Goal: Task Accomplishment & Management: Manage account settings

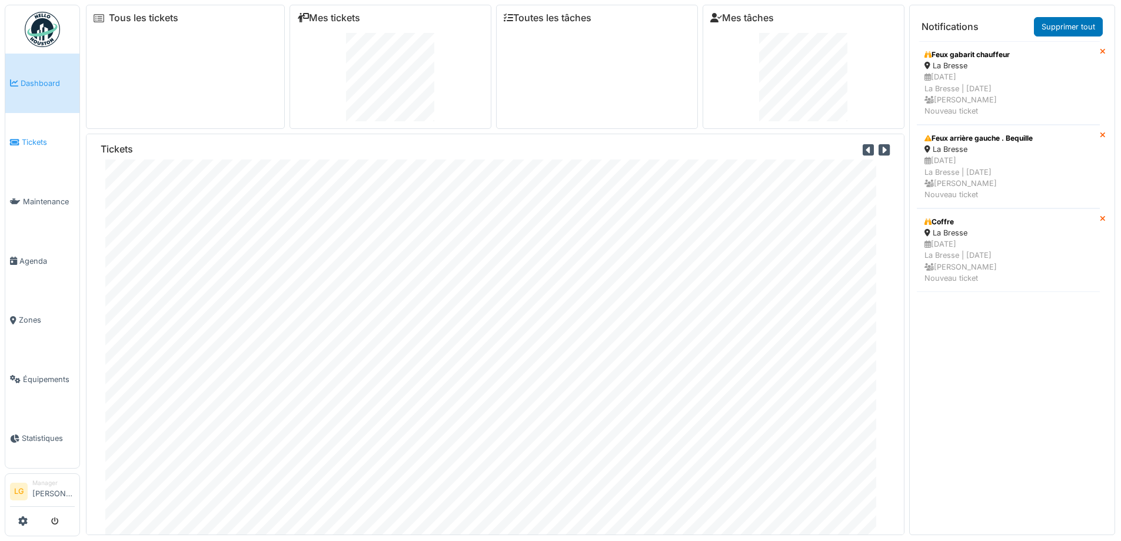
click at [32, 144] on span "Tickets" at bounding box center [48, 141] width 53 height 11
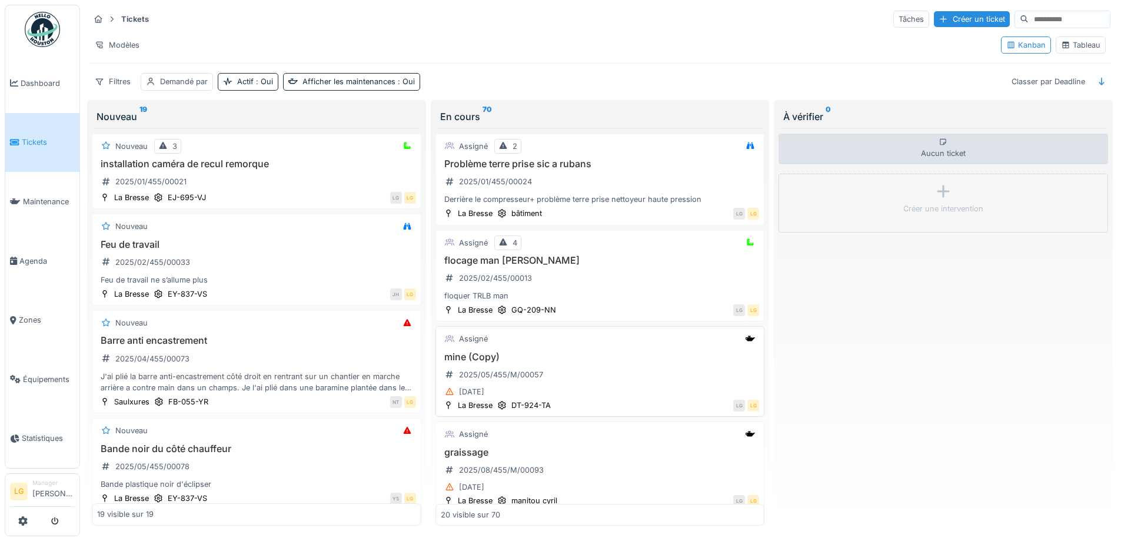
drag, startPoint x: 546, startPoint y: 324, endPoint x: 571, endPoint y: 349, distance: 35.4
click at [571, 349] on div "Assigné mine (Copy) 2025/05/455/M/00057 [DATE] [GEOGRAPHIC_DATA] DT-924-TA LG LG" at bounding box center [599, 371] width 329 height 91
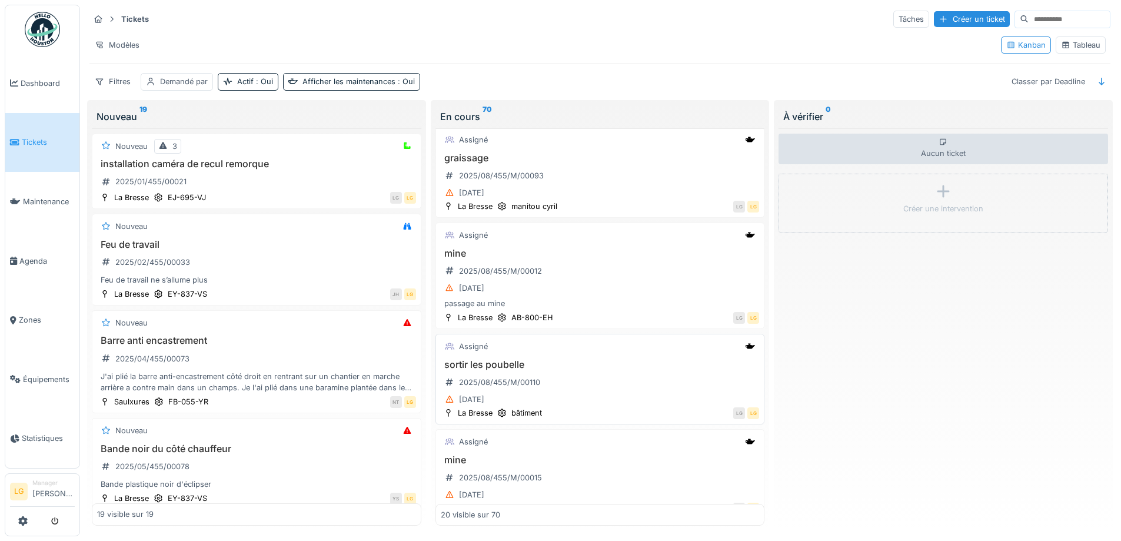
scroll to position [353, 0]
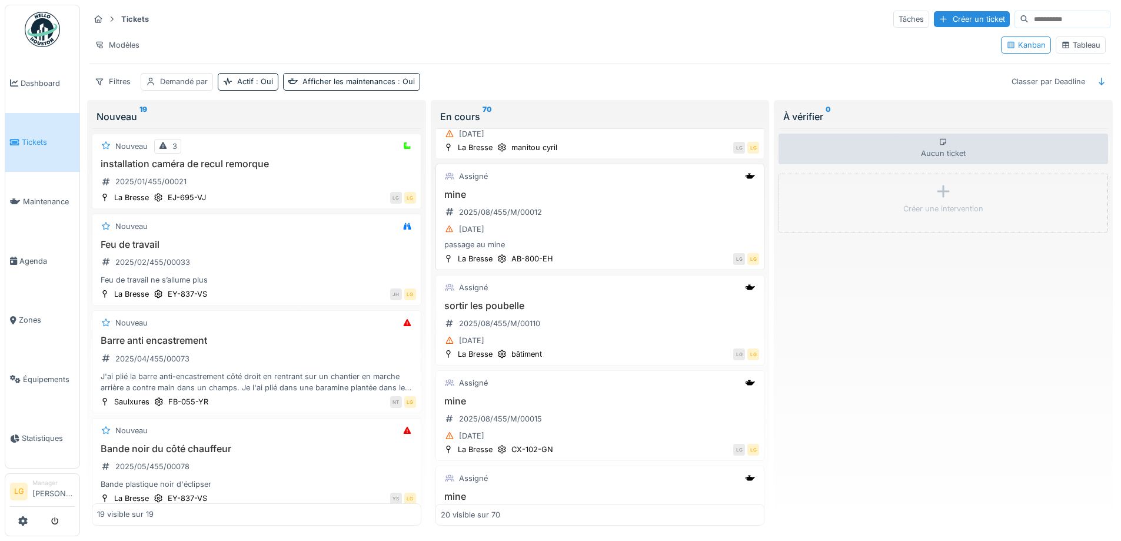
click at [605, 220] on div "mine 2025/08/455/M/00012 [DATE] passage au mine" at bounding box center [600, 220] width 319 height 62
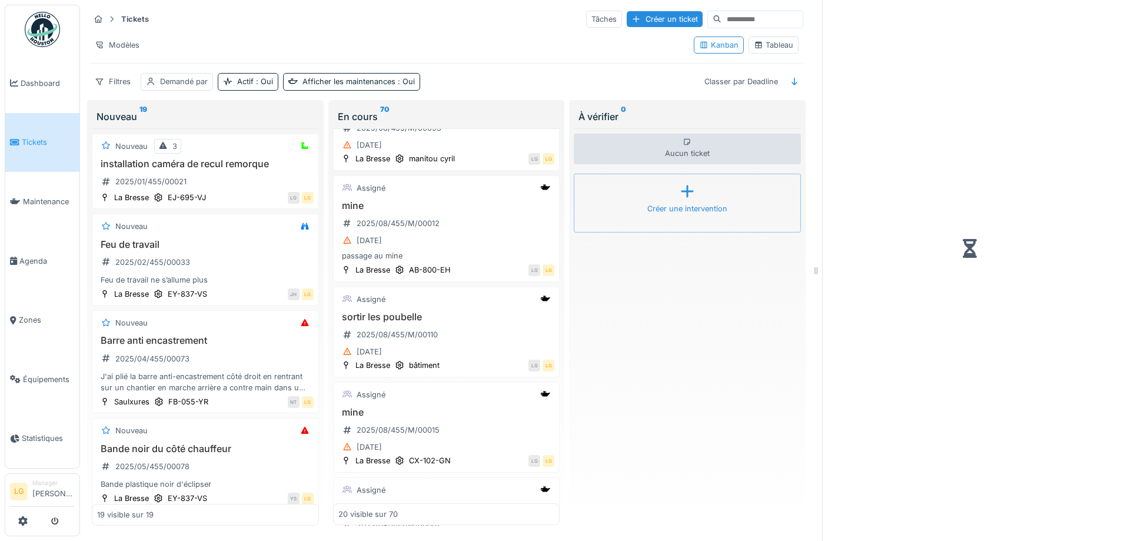
scroll to position [364, 0]
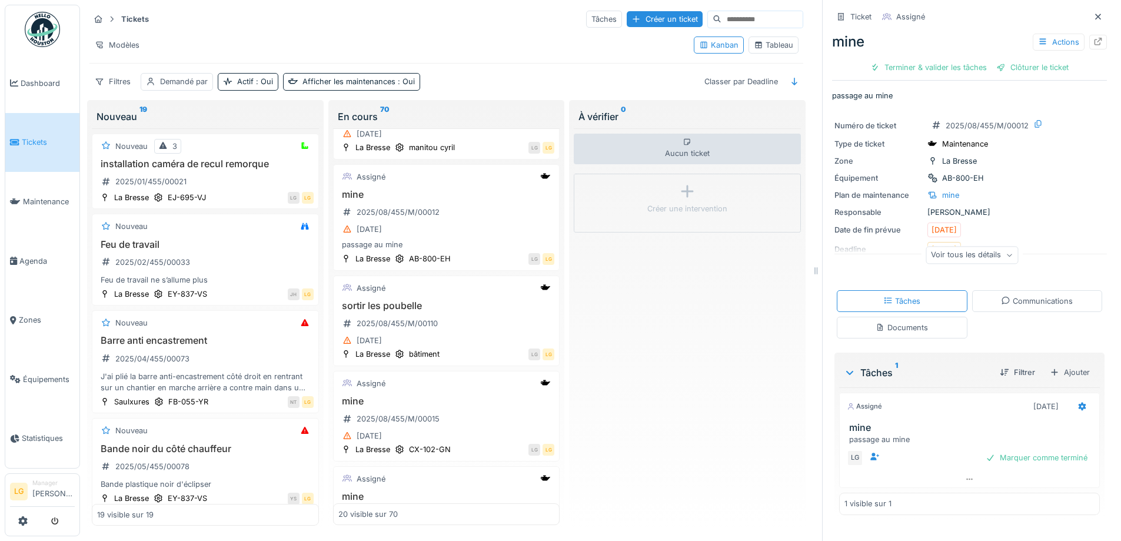
drag, startPoint x: 961, startPoint y: 168, endPoint x: 721, endPoint y: 304, distance: 275.5
click at [721, 305] on div "Aucun ticket Créer une intervention" at bounding box center [686, 326] width 227 height 397
click at [1015, 457] on div "Marquer comme terminé" at bounding box center [1036, 457] width 111 height 16
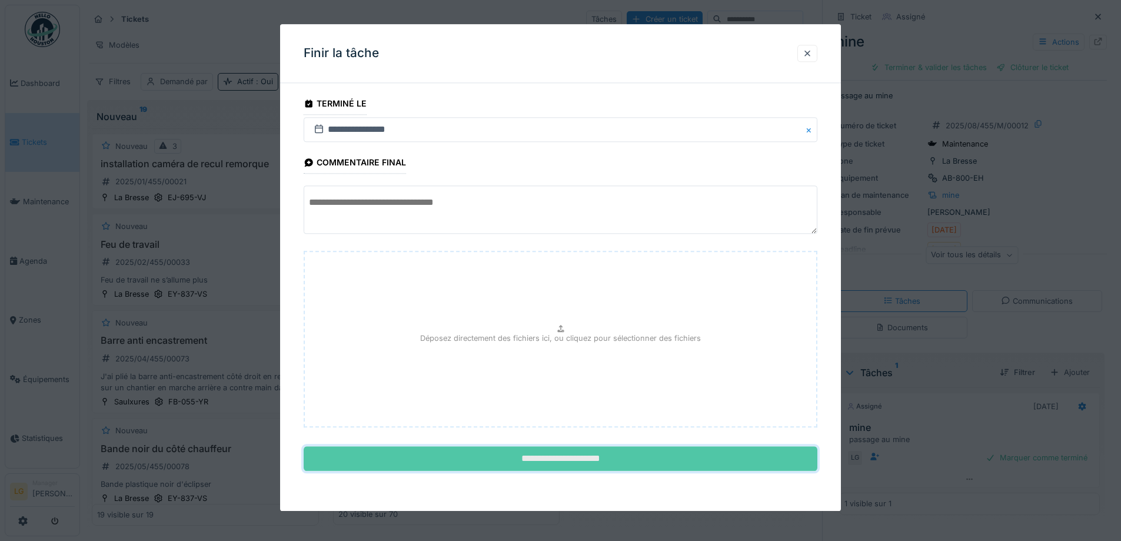
click at [705, 460] on input "**********" at bounding box center [560, 458] width 513 height 25
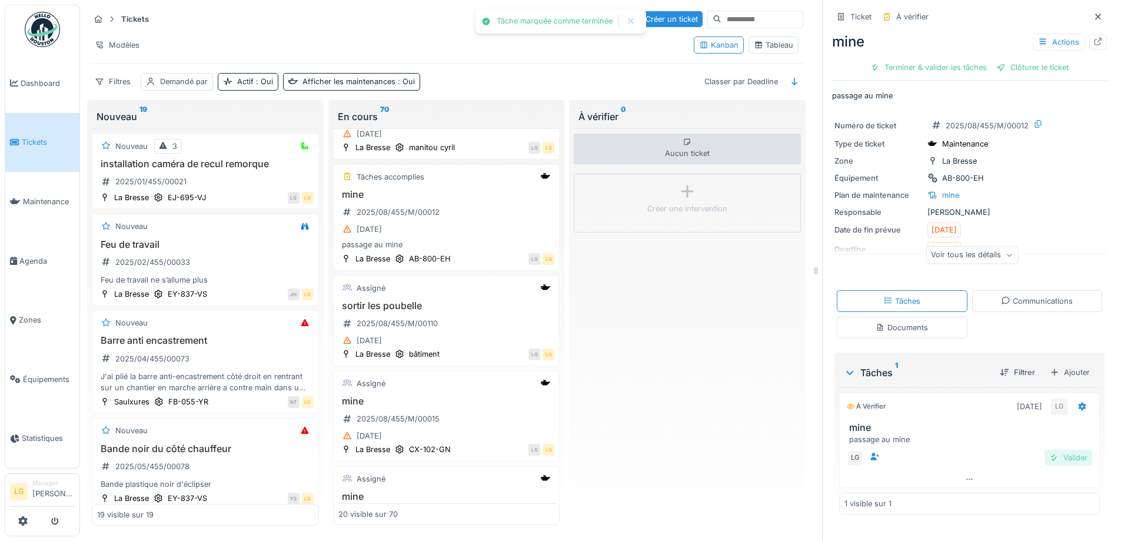
click at [1049, 456] on div at bounding box center [1053, 457] width 9 height 11
click at [960, 72] on div "Clôturer le ticket" at bounding box center [969, 67] width 82 height 16
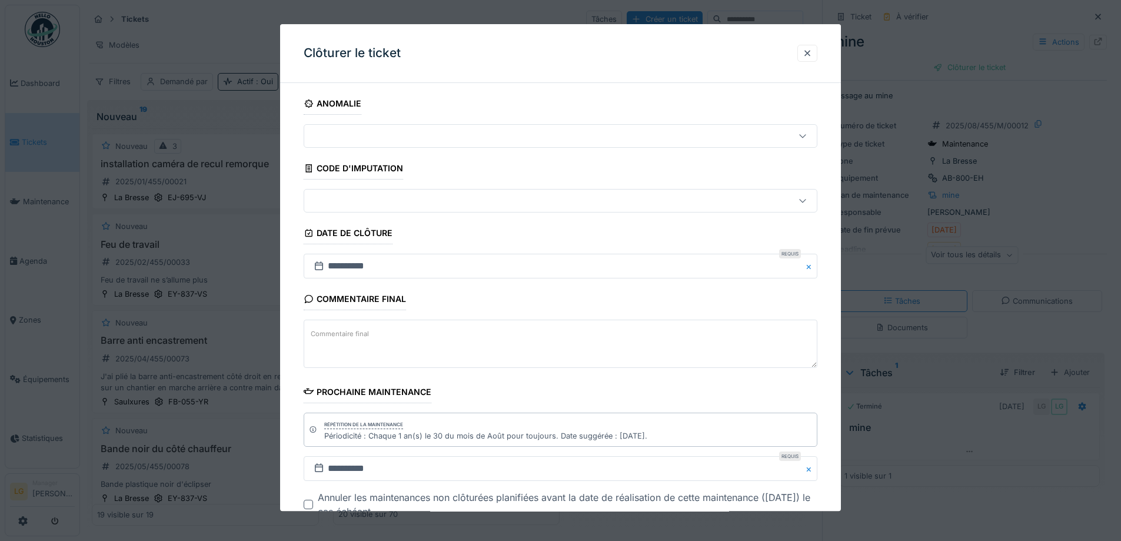
scroll to position [79, 0]
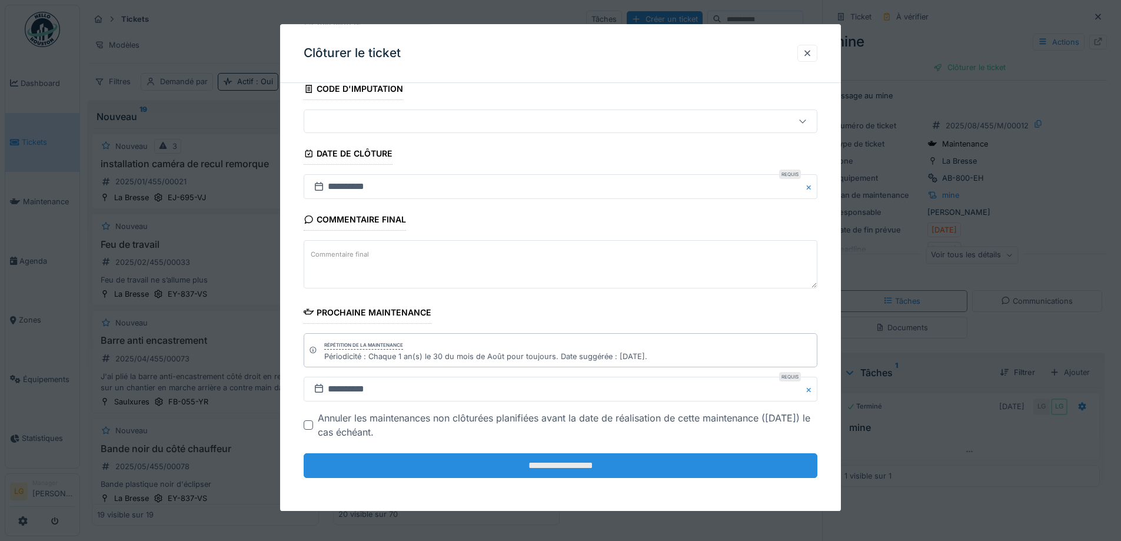
click at [581, 469] on input "**********" at bounding box center [560, 465] width 513 height 25
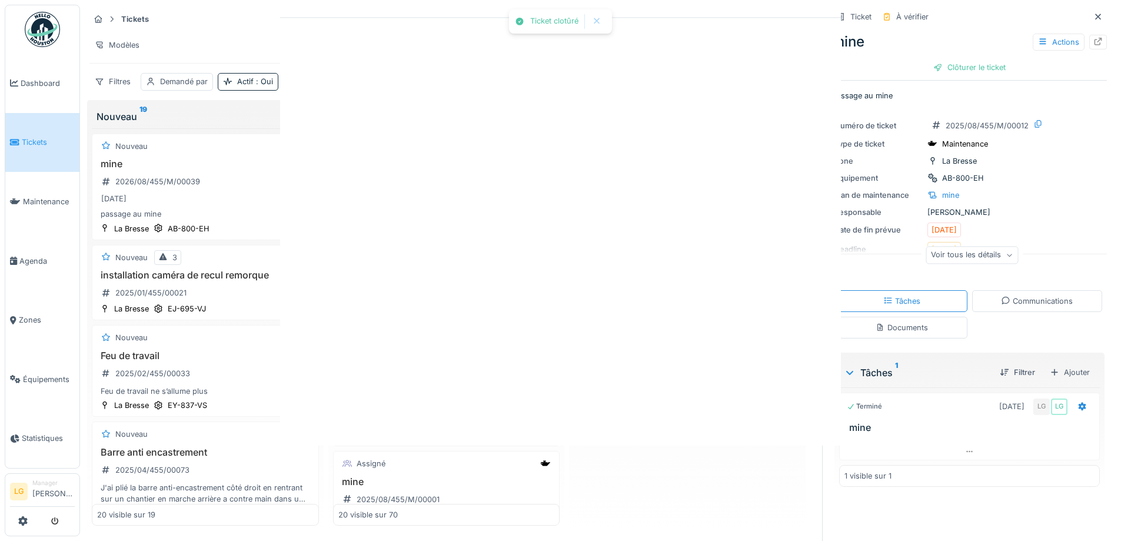
scroll to position [0, 0]
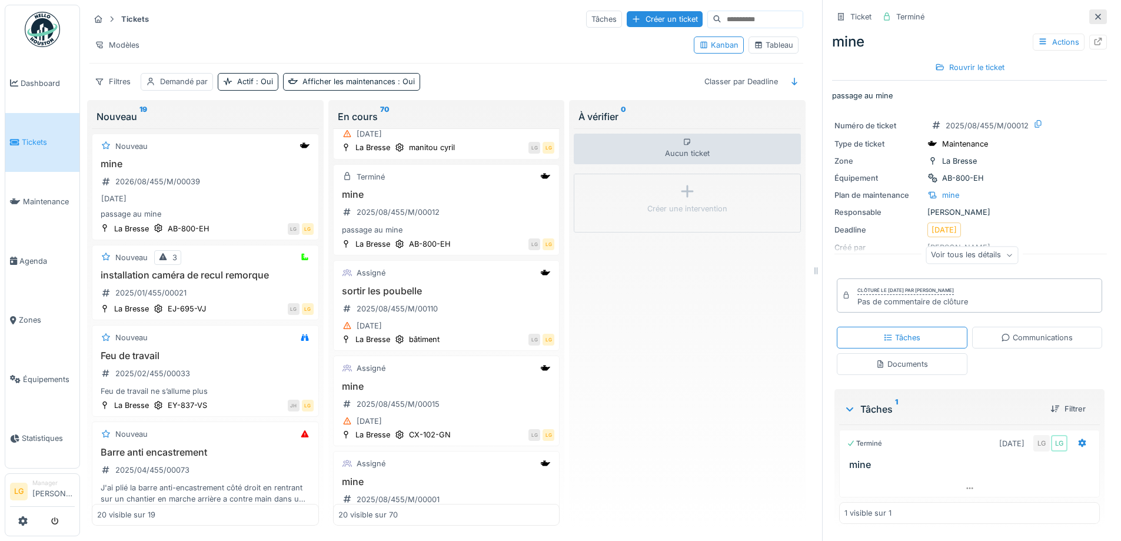
click at [1093, 13] on icon at bounding box center [1097, 17] width 9 height 8
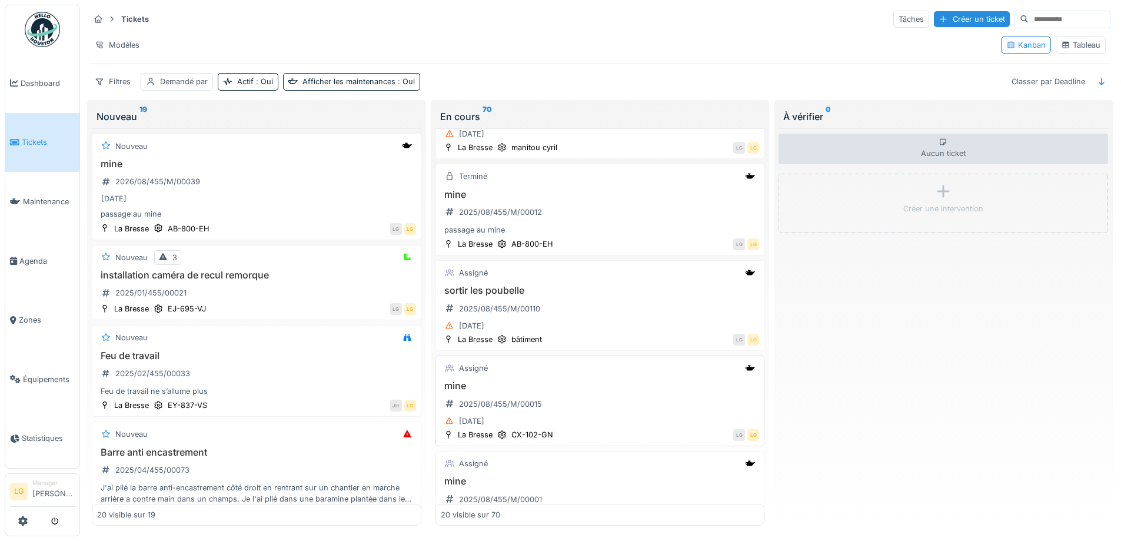
scroll to position [412, 0]
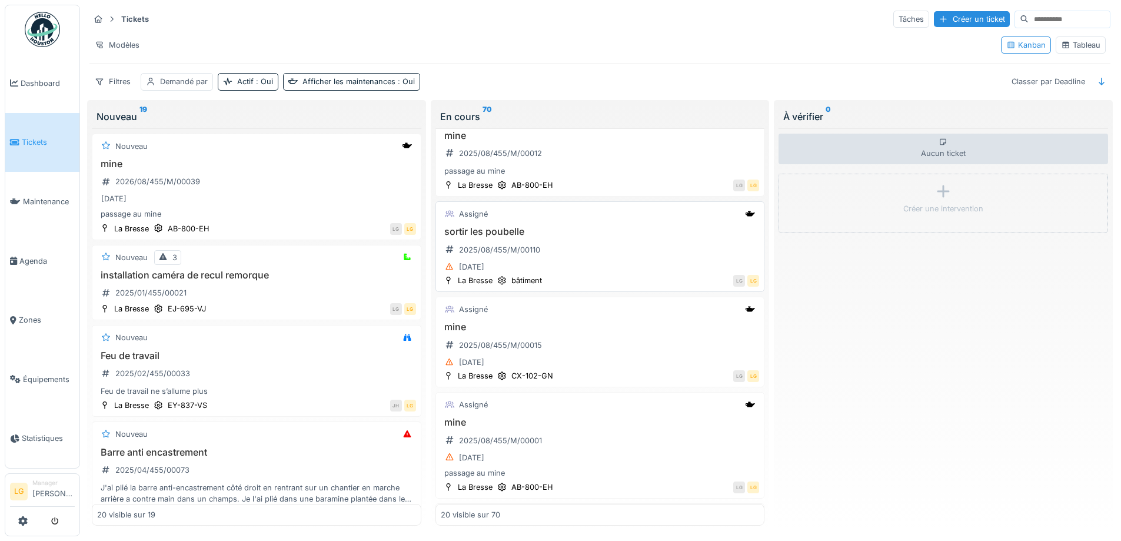
click at [651, 210] on div "Assigné" at bounding box center [600, 213] width 319 height 15
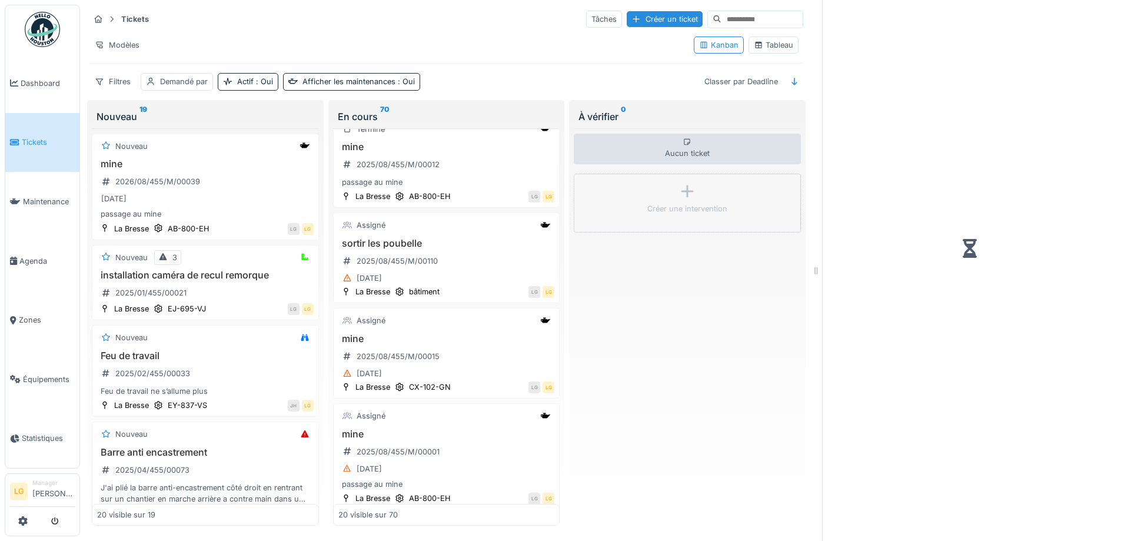
scroll to position [423, 0]
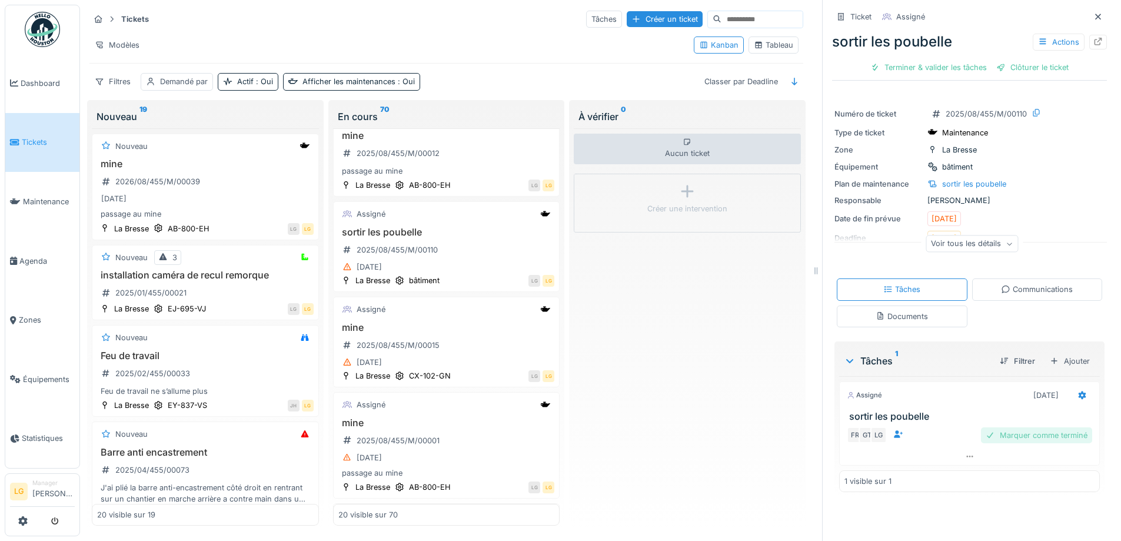
click at [1012, 435] on div "Marquer comme terminé" at bounding box center [1036, 435] width 111 height 16
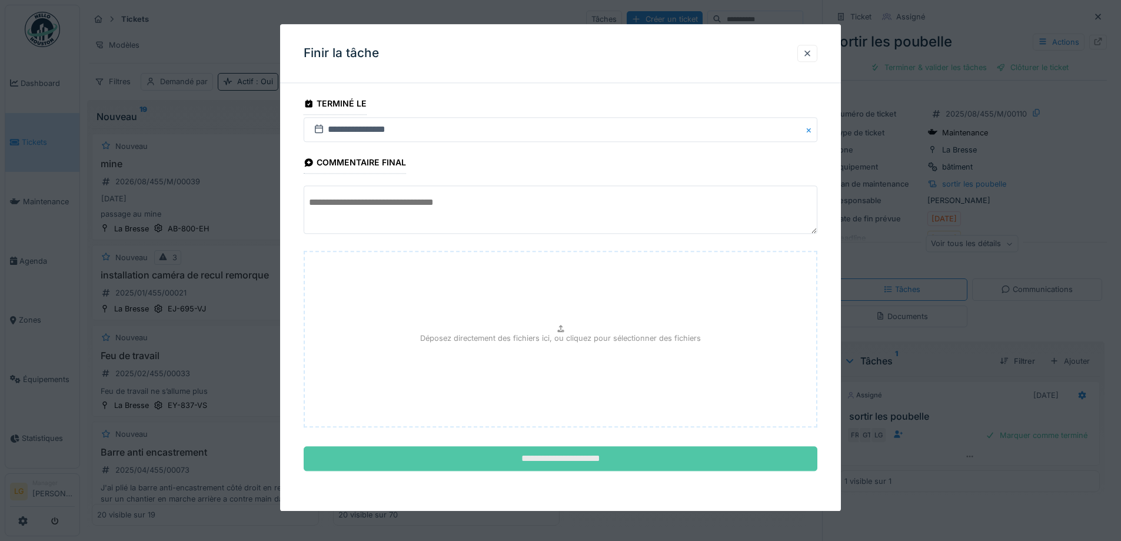
click at [642, 451] on input "**********" at bounding box center [560, 458] width 513 height 25
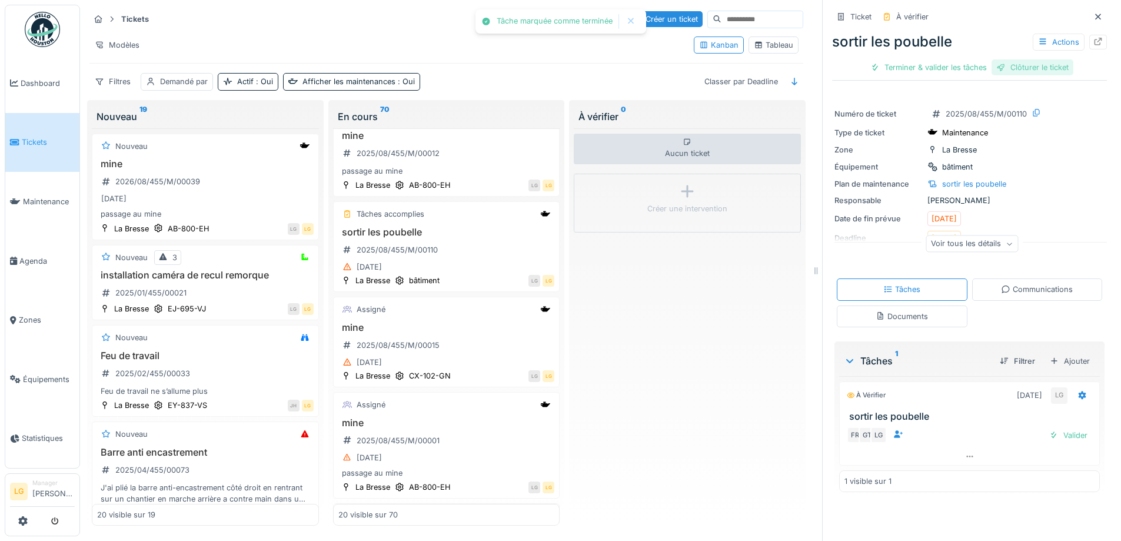
click at [1015, 60] on div "Clôturer le ticket" at bounding box center [1032, 67] width 82 height 16
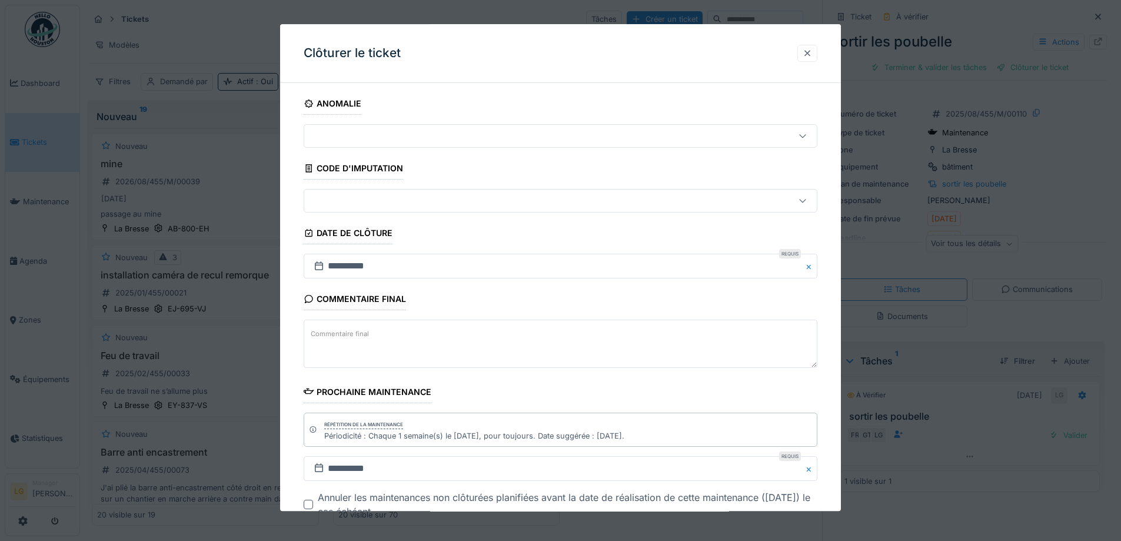
click at [812, 58] on div at bounding box center [806, 53] width 9 height 11
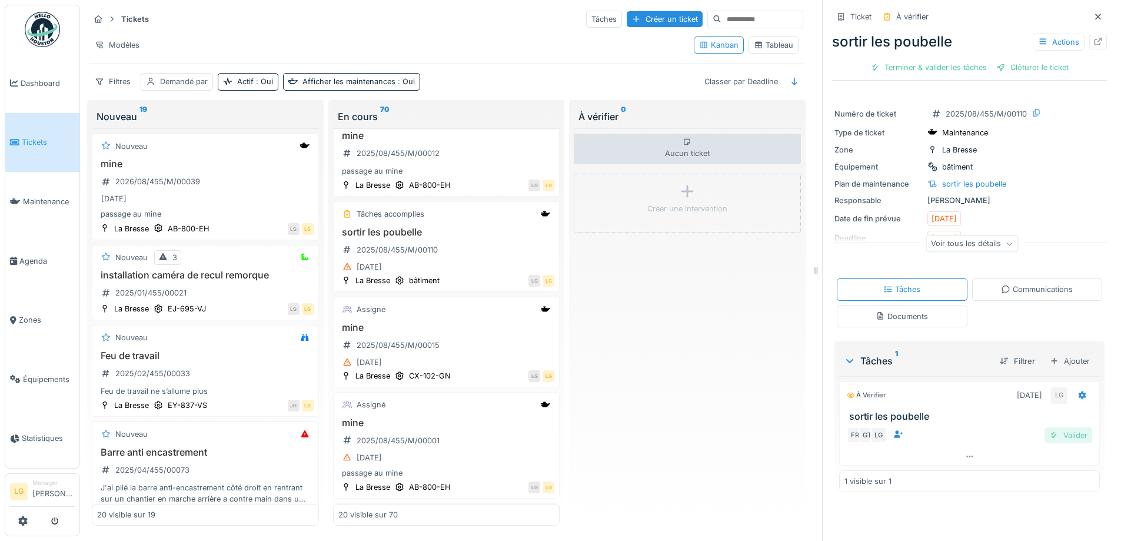
click at [1049, 429] on div at bounding box center [1053, 434] width 9 height 11
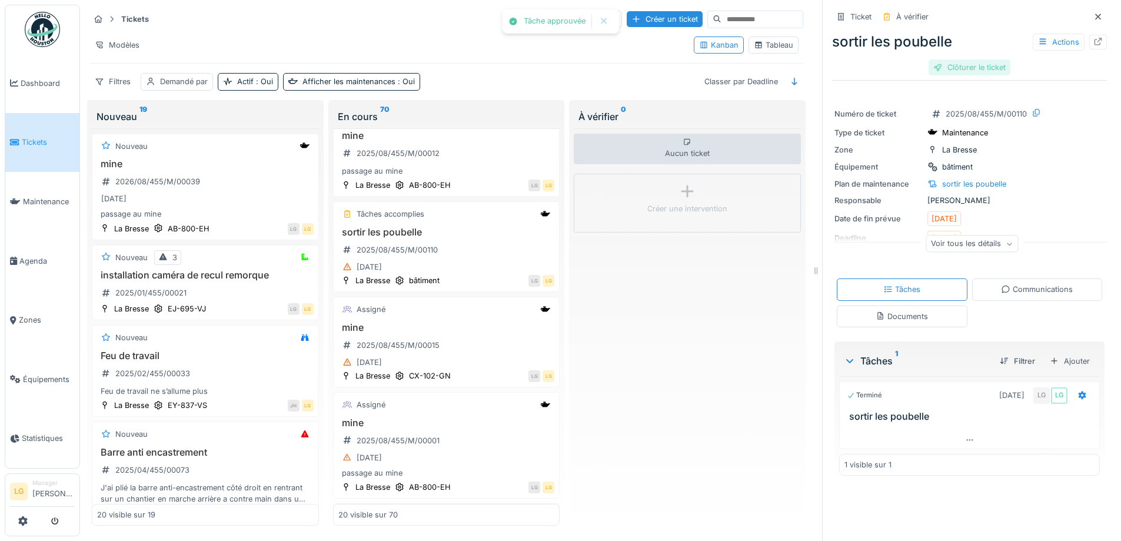
click at [988, 61] on div "Clôturer le ticket" at bounding box center [969, 67] width 82 height 16
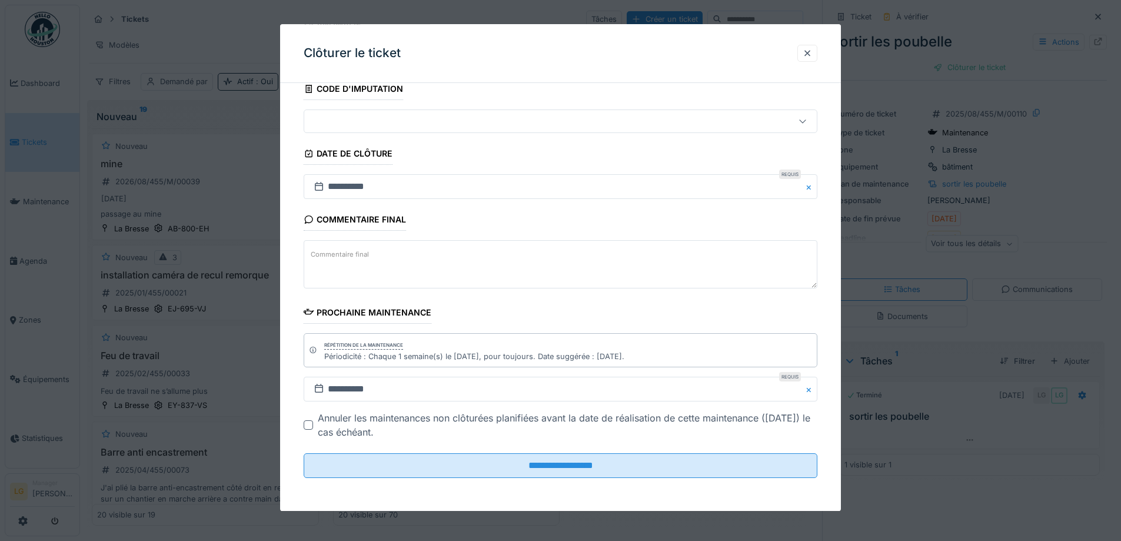
scroll to position [9, 0]
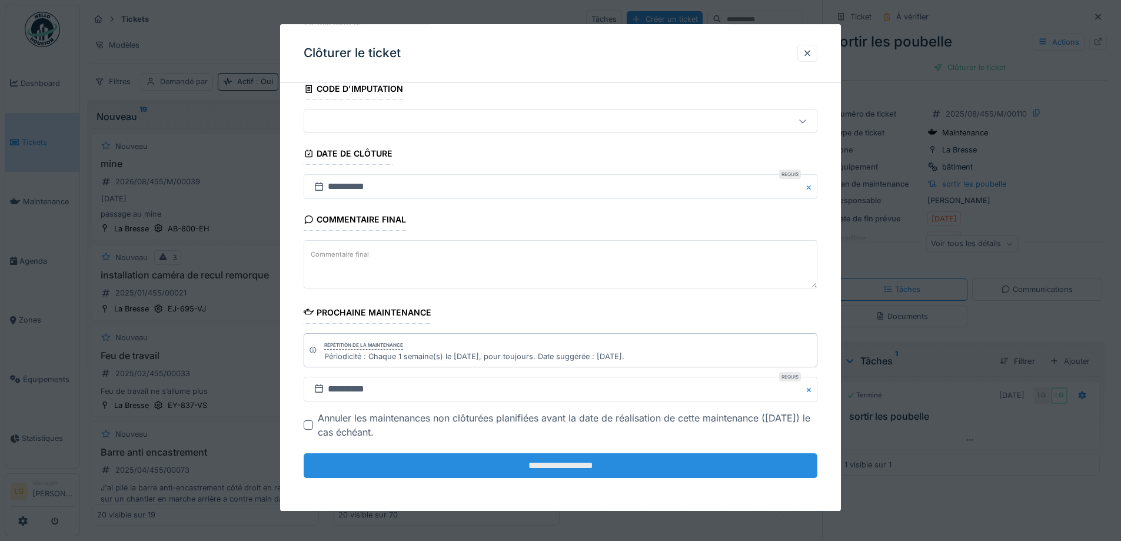
click at [614, 466] on input "**********" at bounding box center [560, 465] width 513 height 25
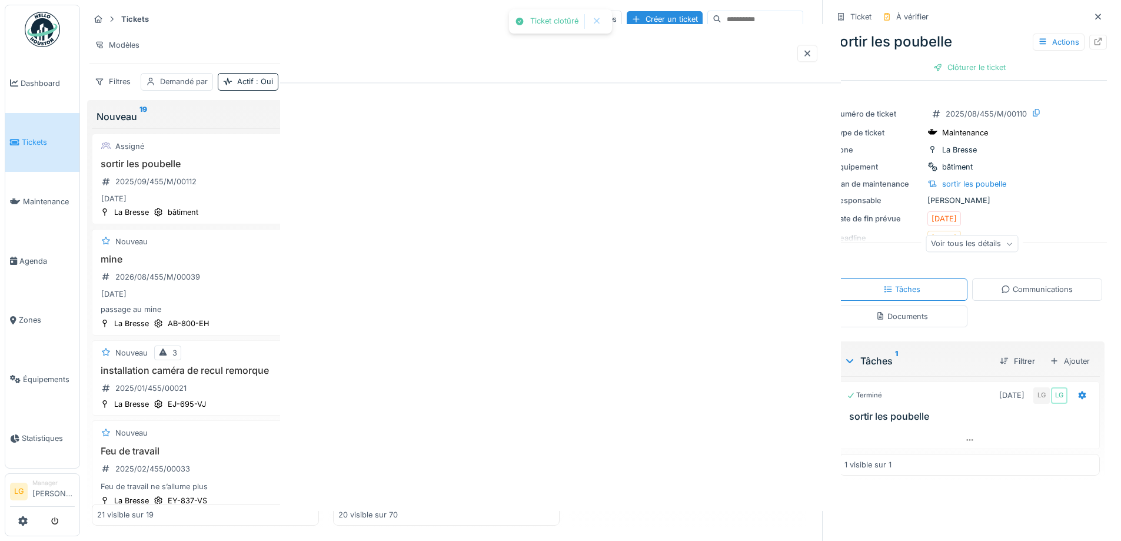
scroll to position [0, 0]
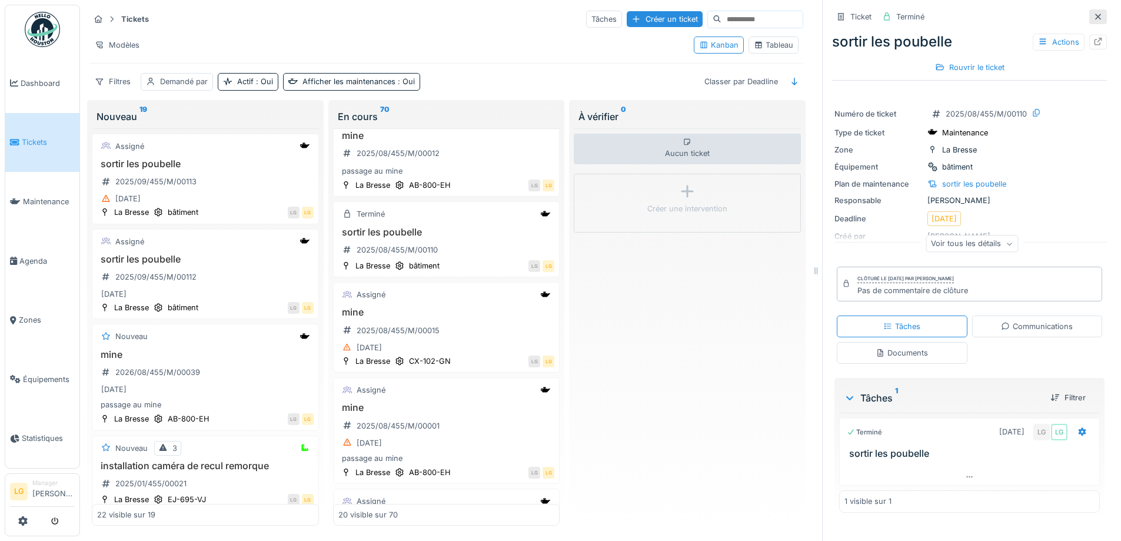
click at [1095, 14] on icon at bounding box center [1098, 17] width 6 height 6
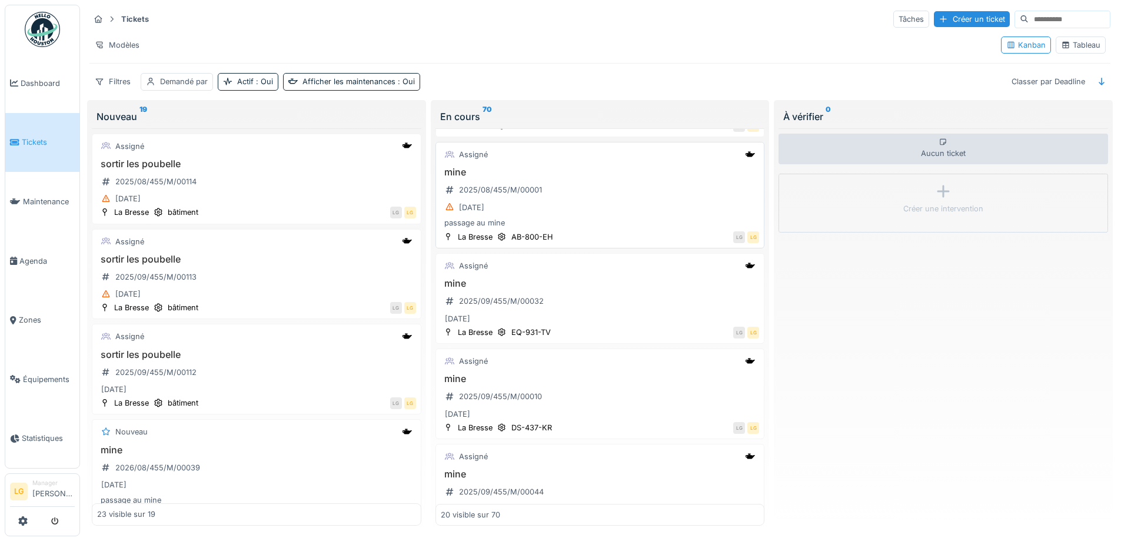
scroll to position [706, 0]
